Goal: Information Seeking & Learning: Learn about a topic

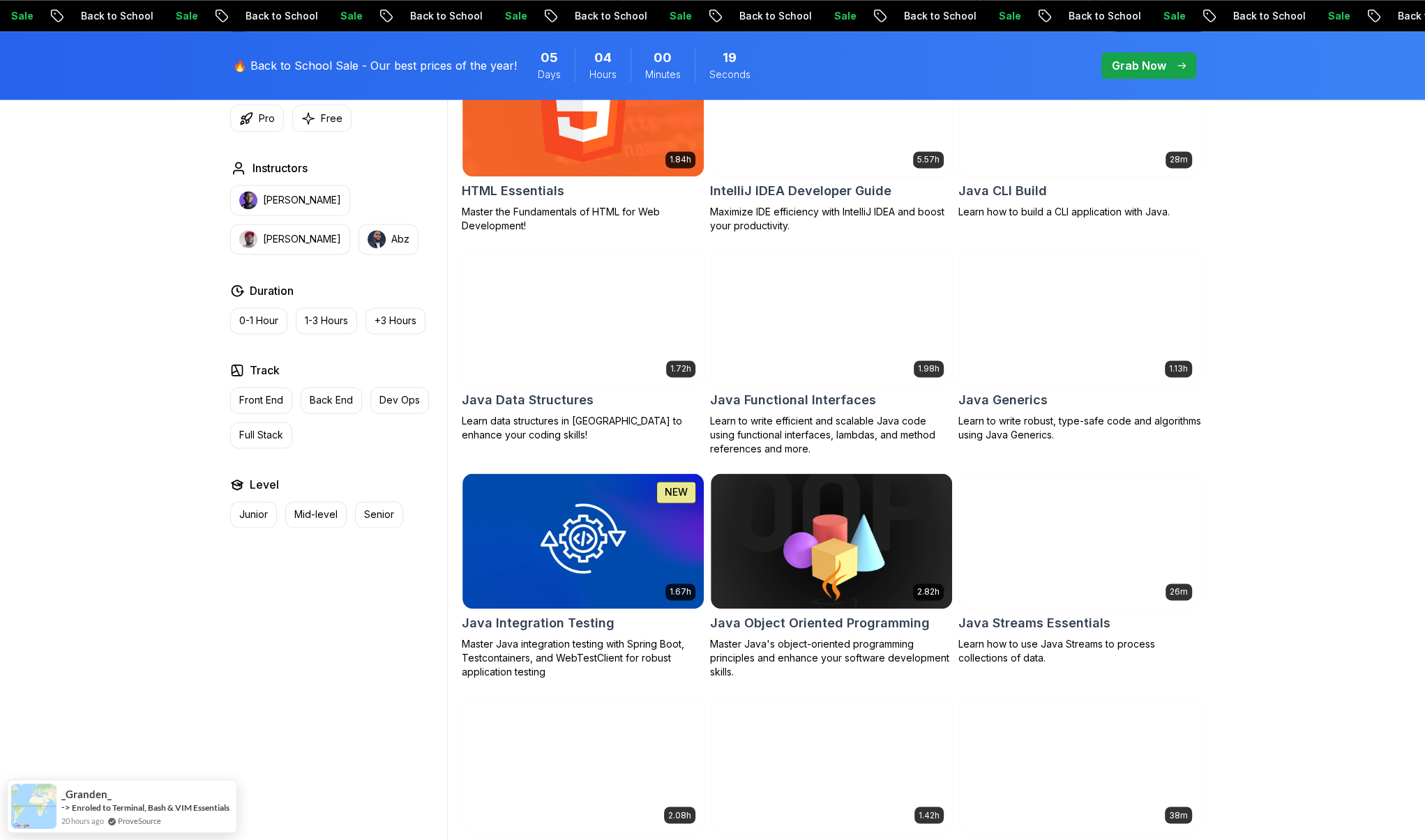
scroll to position [1742, 0]
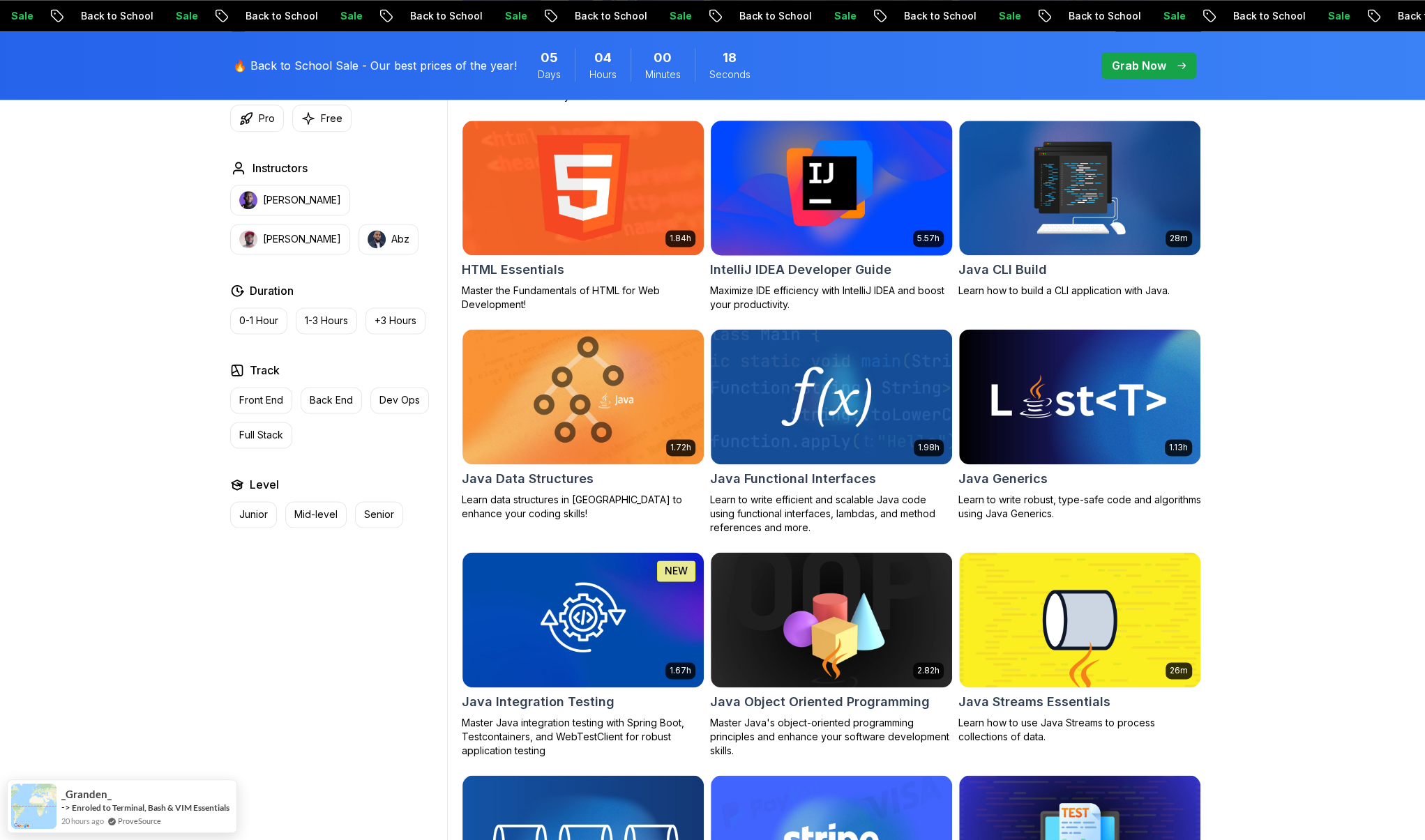
click at [804, 245] on img at bounding box center [831, 188] width 253 height 142
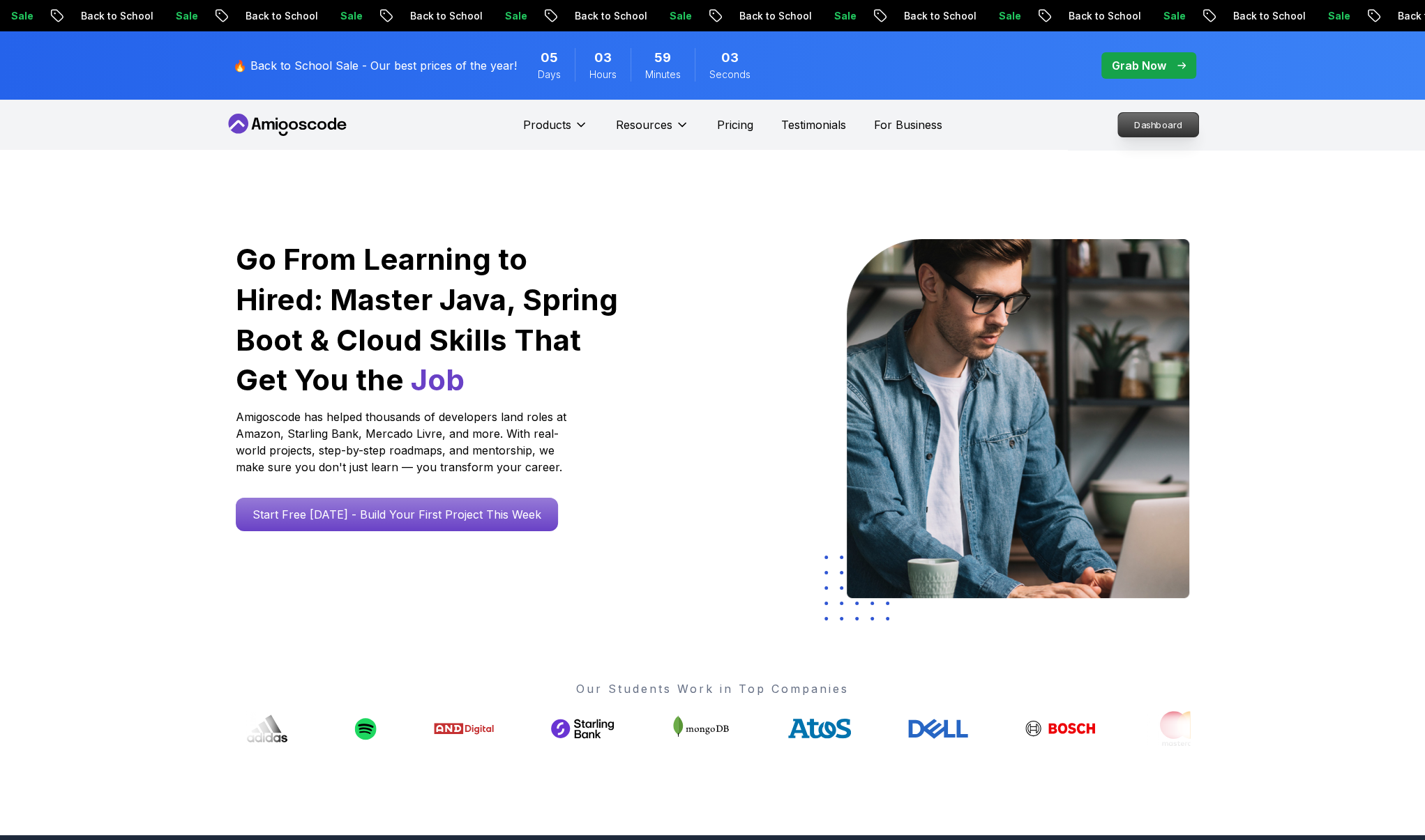
click at [1032, 128] on nav "Products Resources Pricing Testimonials For Business Dashboard" at bounding box center [712, 124] width 976 height 50
click at [1149, 124] on p "Dashboard" at bounding box center [1158, 124] width 80 height 24
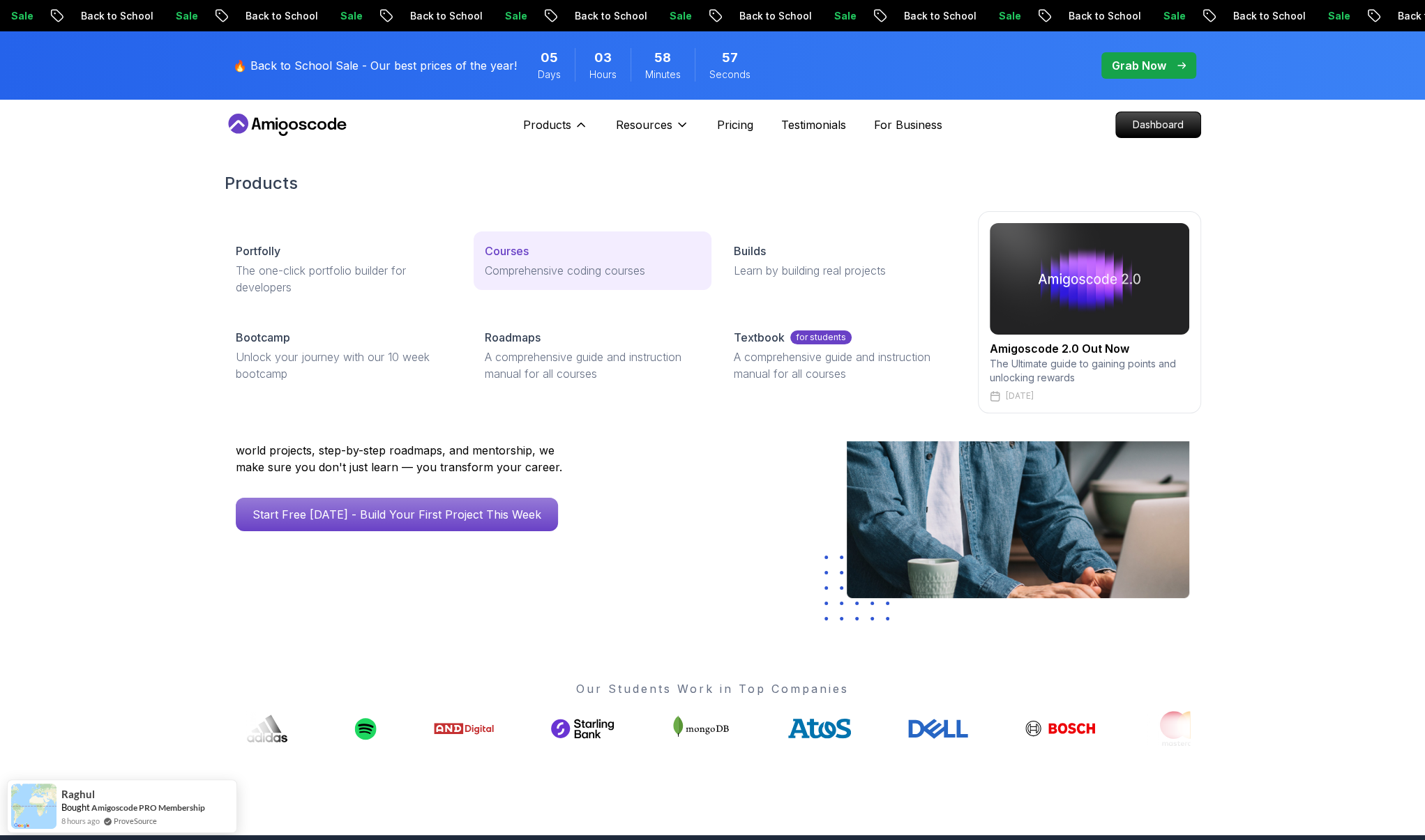
click at [521, 266] on p "Comprehensive coding courses" at bounding box center [592, 271] width 215 height 16
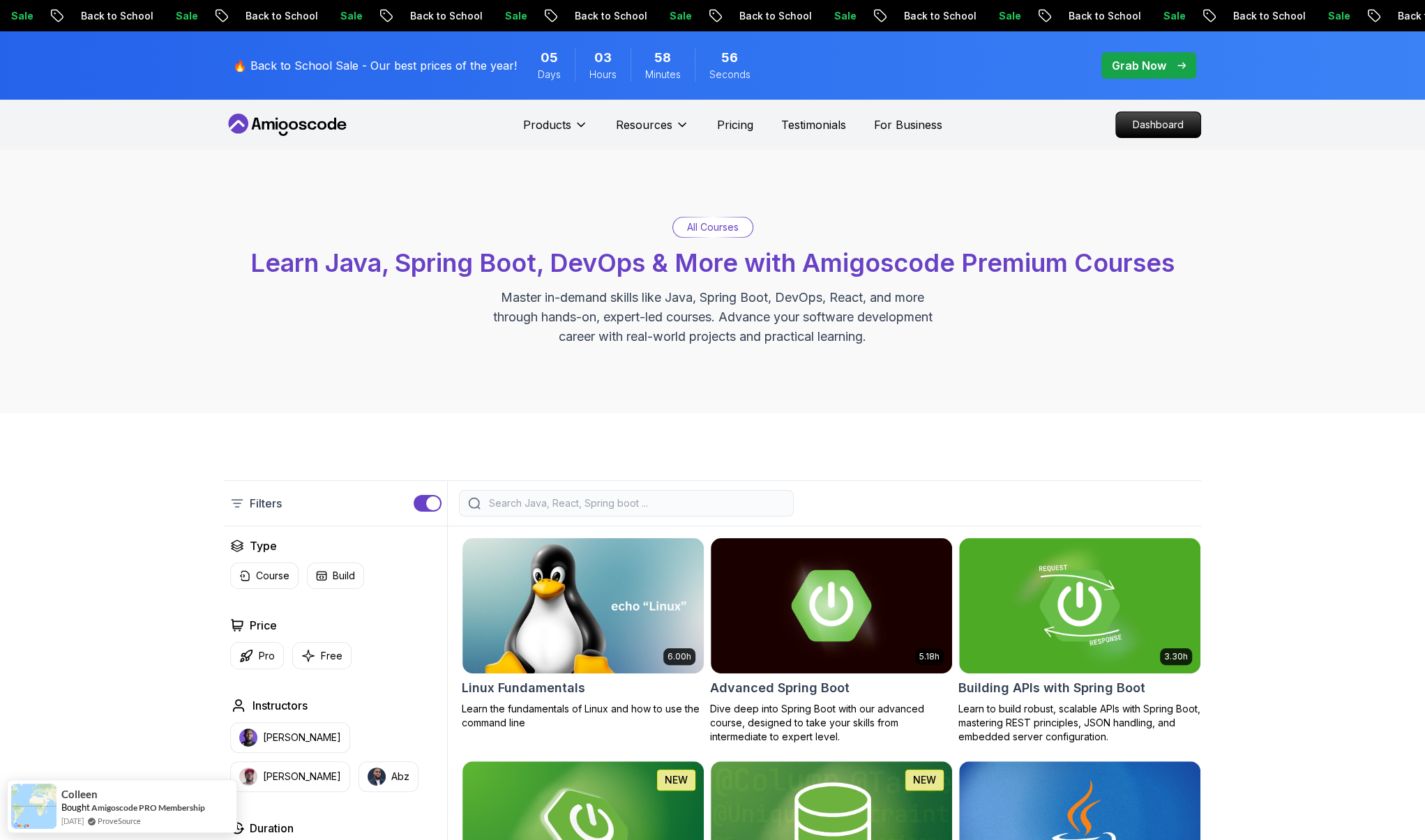
click at [563, 500] on input "search" at bounding box center [635, 503] width 299 height 14
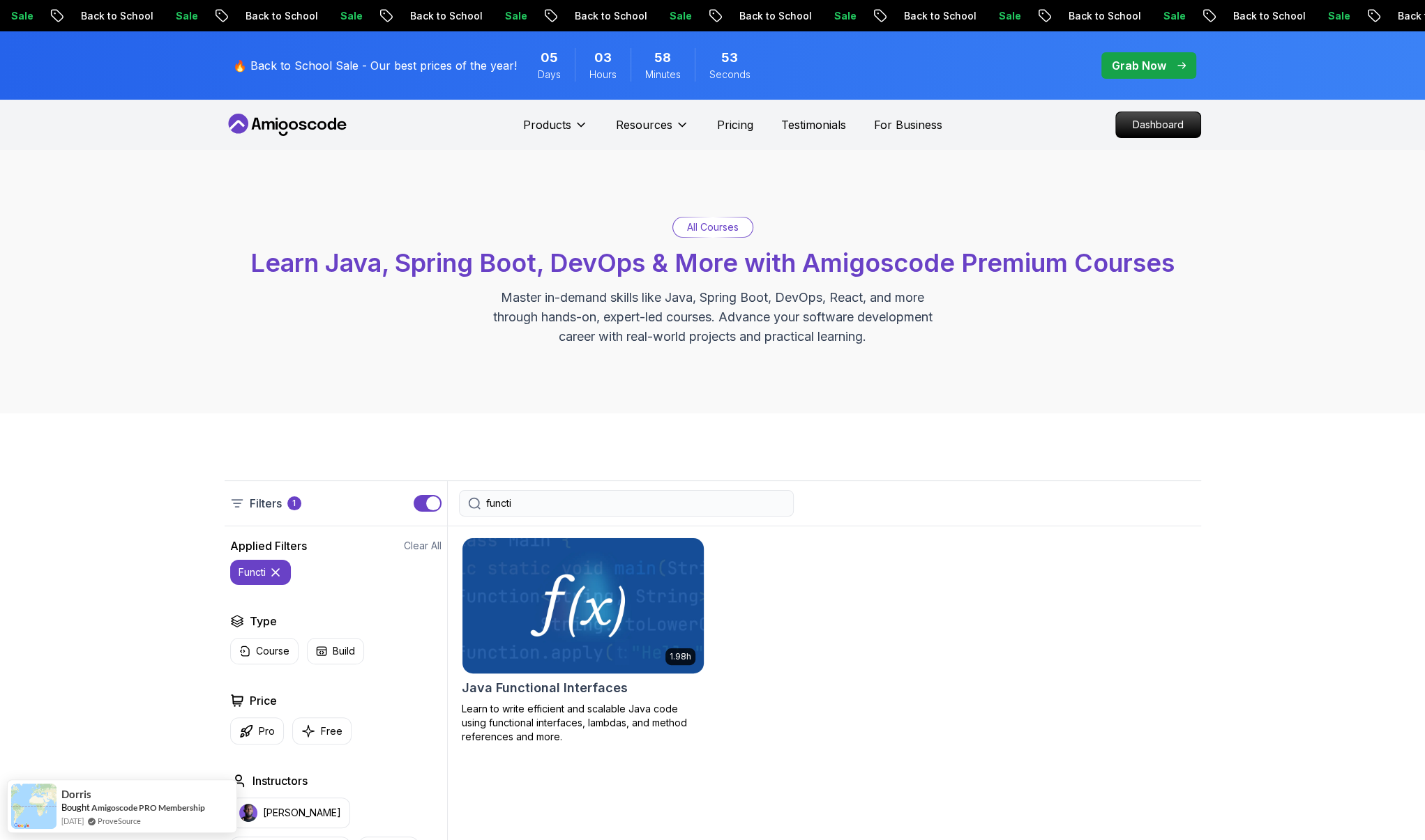
type input "functi"
click at [556, 628] on img at bounding box center [582, 606] width 253 height 142
